Goal: Use online tool/utility: Utilize a website feature to perform a specific function

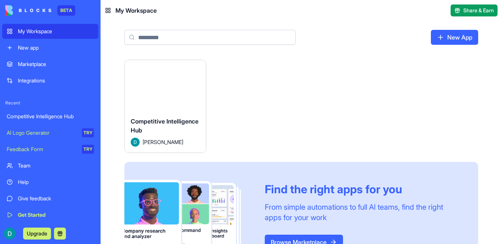
click at [160, 84] on button "Launch" at bounding box center [165, 85] width 56 height 15
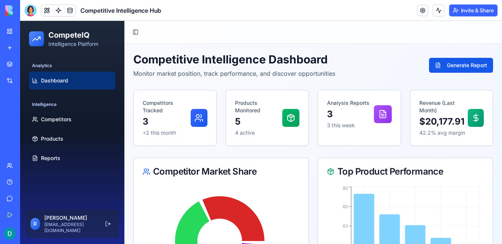
click at [170, 214] on icon at bounding box center [220, 241] width 154 height 112
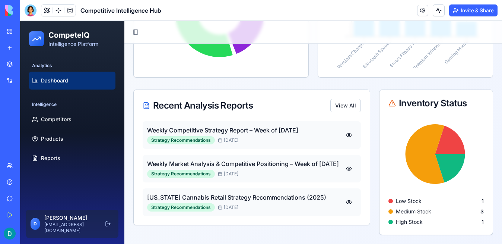
scroll to position [276, 0]
